Goal: Information Seeking & Learning: Find specific fact

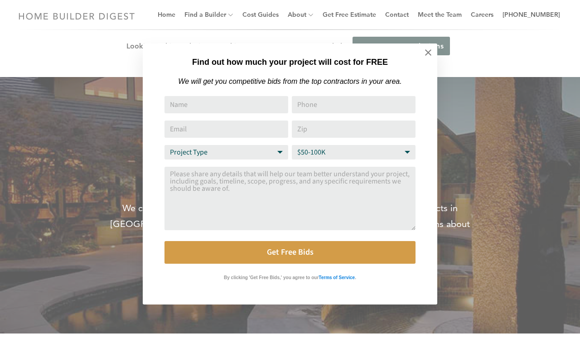
click at [274, 14] on div "Find out how much your project will cost for FREE We will get you competitive b…" at bounding box center [290, 174] width 580 height 348
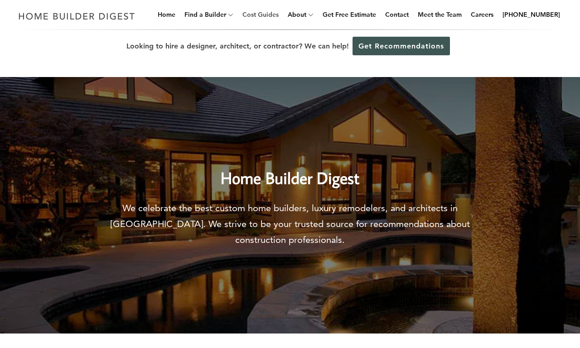
click at [274, 14] on link "Cost Guides" at bounding box center [260, 14] width 43 height 29
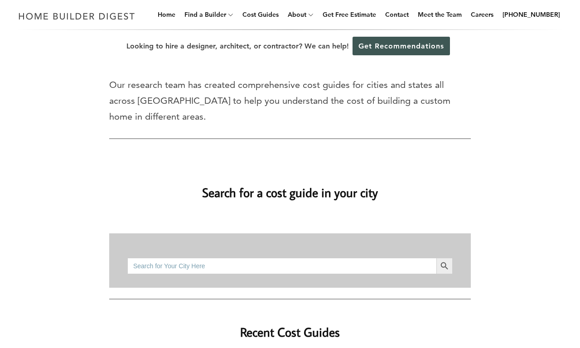
click at [282, 265] on input "Search for:" at bounding box center [281, 266] width 309 height 16
type input "bathroom remodel"
click at [436, 258] on button "Search Button" at bounding box center [444, 266] width 16 height 16
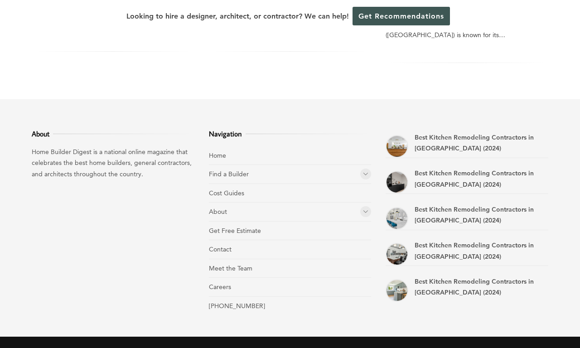
scroll to position [358, 0]
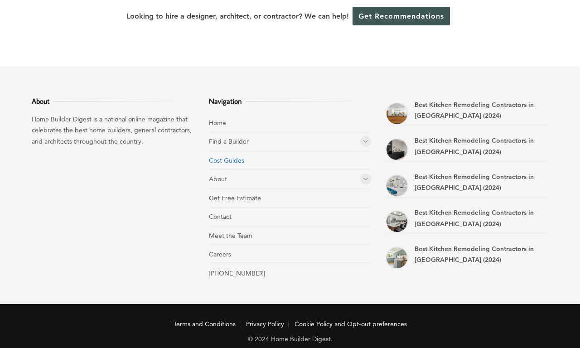
click at [226, 156] on link "Cost Guides" at bounding box center [226, 160] width 35 height 8
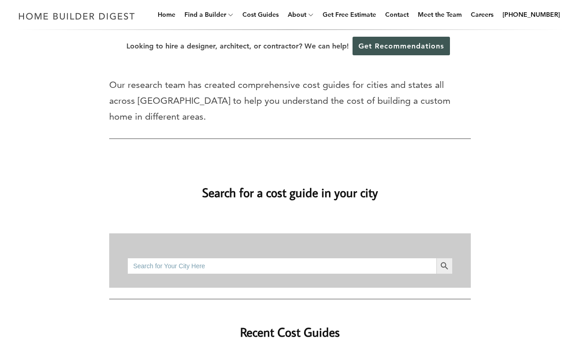
click at [282, 265] on input "Search for:" at bounding box center [281, 266] width 309 height 16
type input "bathroom remodeling costs"
click at [436, 258] on button "Search Button" at bounding box center [444, 266] width 16 height 16
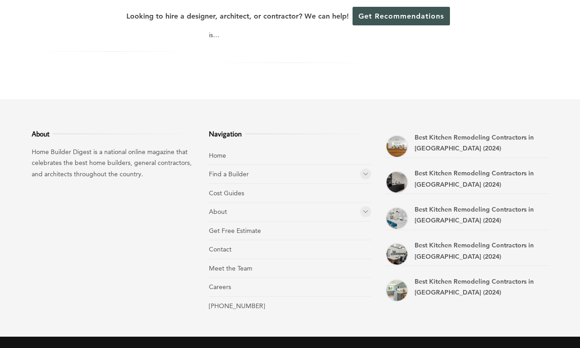
scroll to position [358, 0]
